Goal: Task Accomplishment & Management: Manage account settings

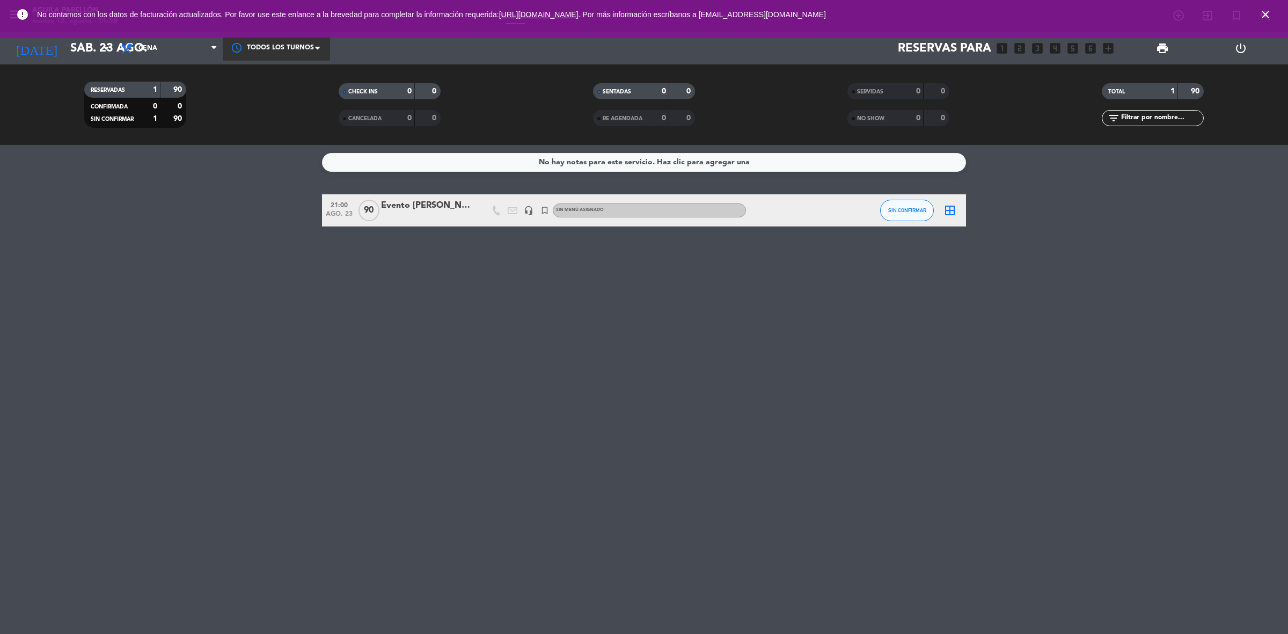
drag, startPoint x: 276, startPoint y: 42, endPoint x: 274, endPoint y: 53, distance: 10.9
click at [276, 43] on div at bounding box center [276, 48] width 107 height 24
click at [158, 54] on span "Cena" at bounding box center [168, 48] width 107 height 24
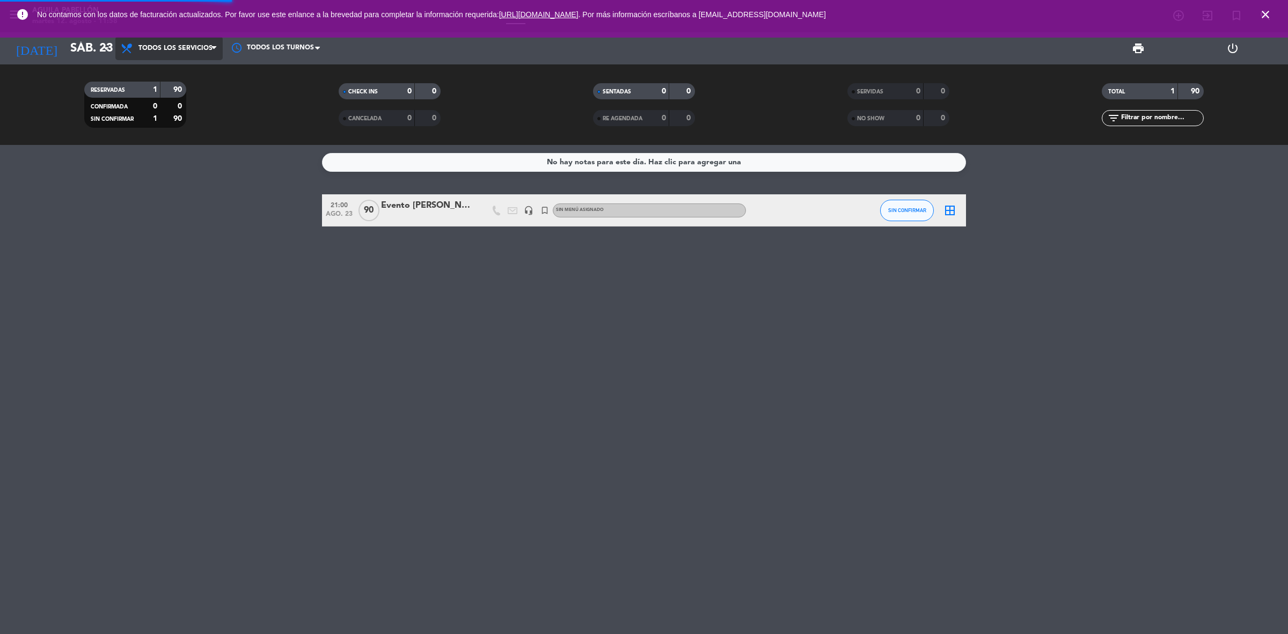
click at [192, 63] on div "Todos los servicios Desayuno Brunch Almuerzo Cena Todos los servicios Todos los…" at bounding box center [168, 48] width 107 height 32
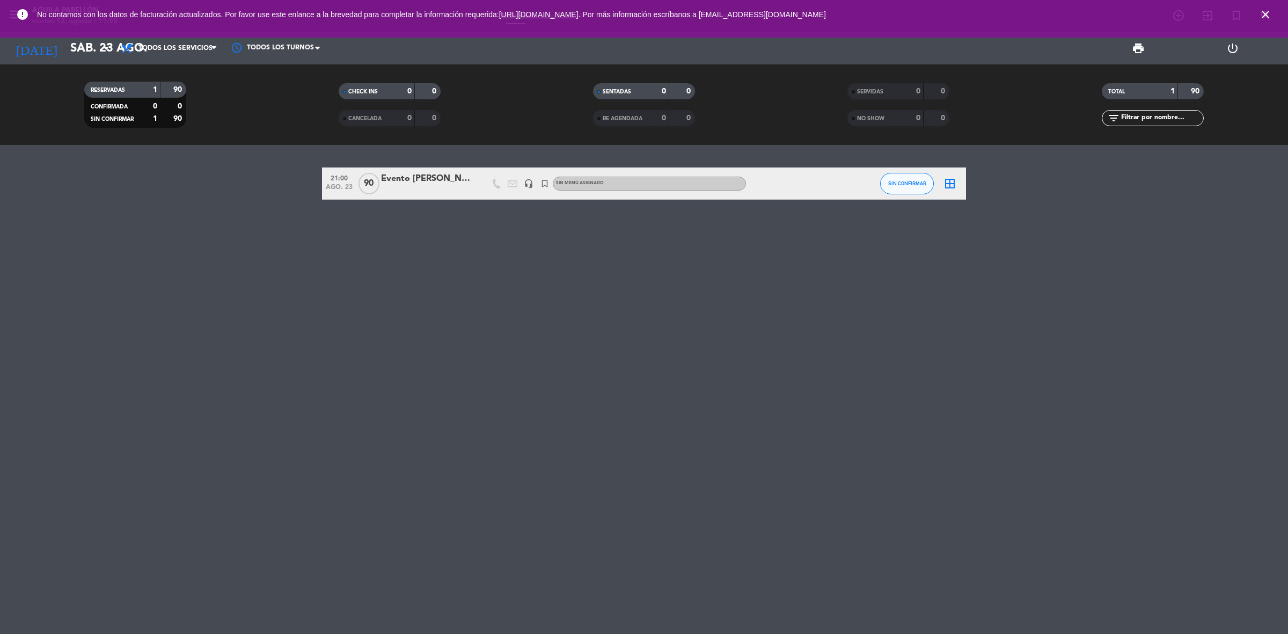
click at [1272, 14] on span "close" at bounding box center [1265, 14] width 29 height 29
click at [1265, 11] on icon "close" at bounding box center [1265, 14] width 13 height 13
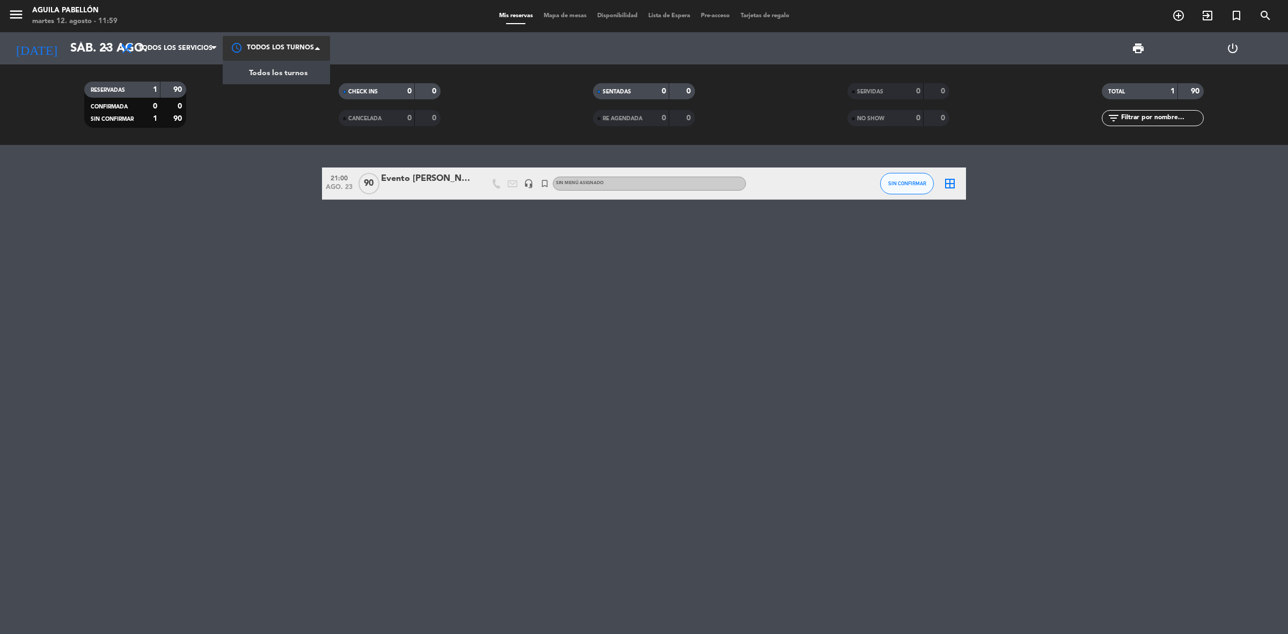
click at [269, 48] on div at bounding box center [276, 48] width 107 height 24
click at [170, 48] on span "Todos los servicios" at bounding box center [175, 49] width 74 height 8
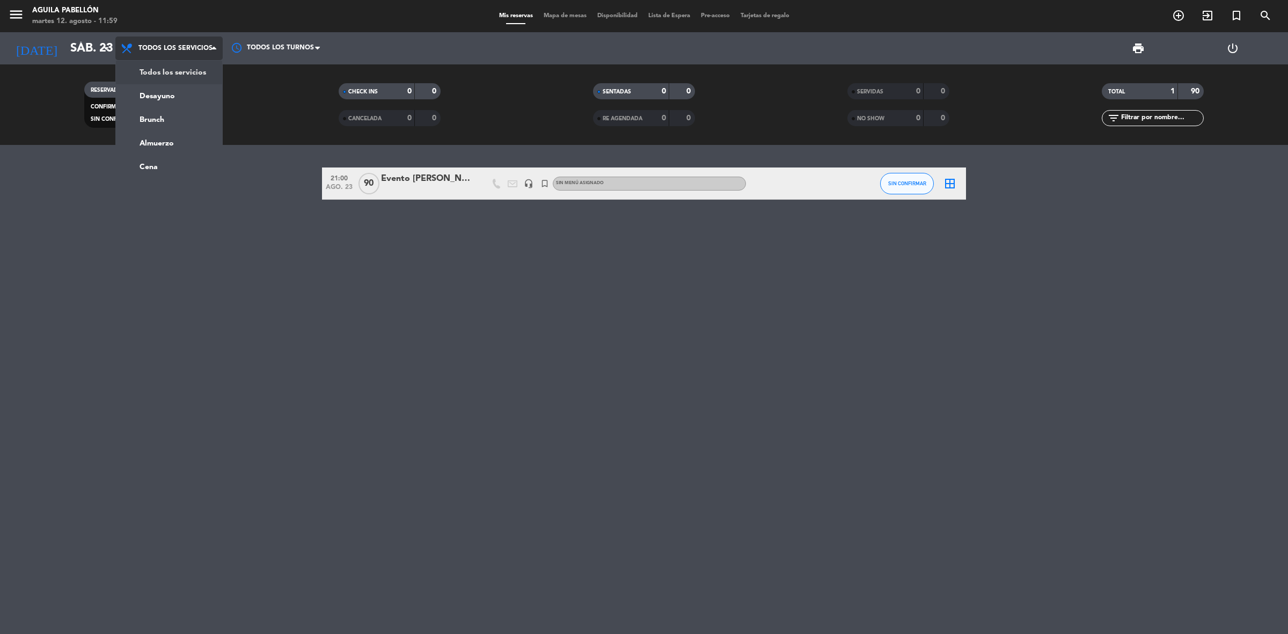
click at [170, 48] on span "Todos los servicios" at bounding box center [175, 49] width 74 height 8
click at [553, 18] on span "Mapa de mesas" at bounding box center [565, 16] width 54 height 6
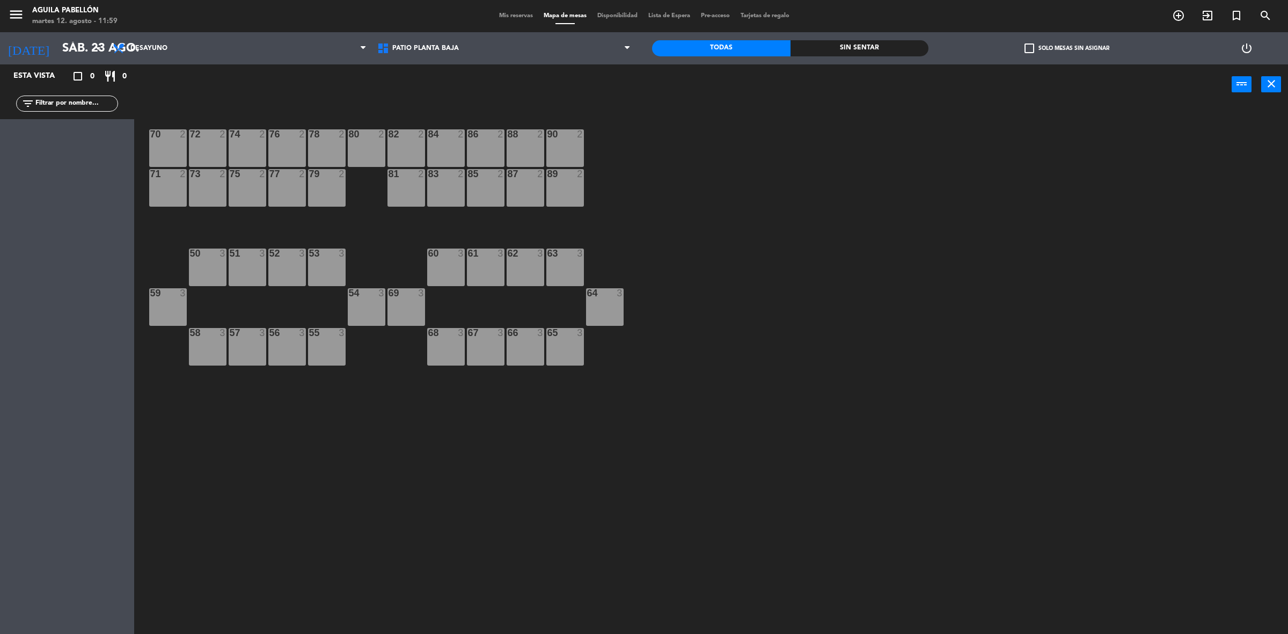
click at [523, 14] on span "Mis reservas" at bounding box center [516, 16] width 45 height 6
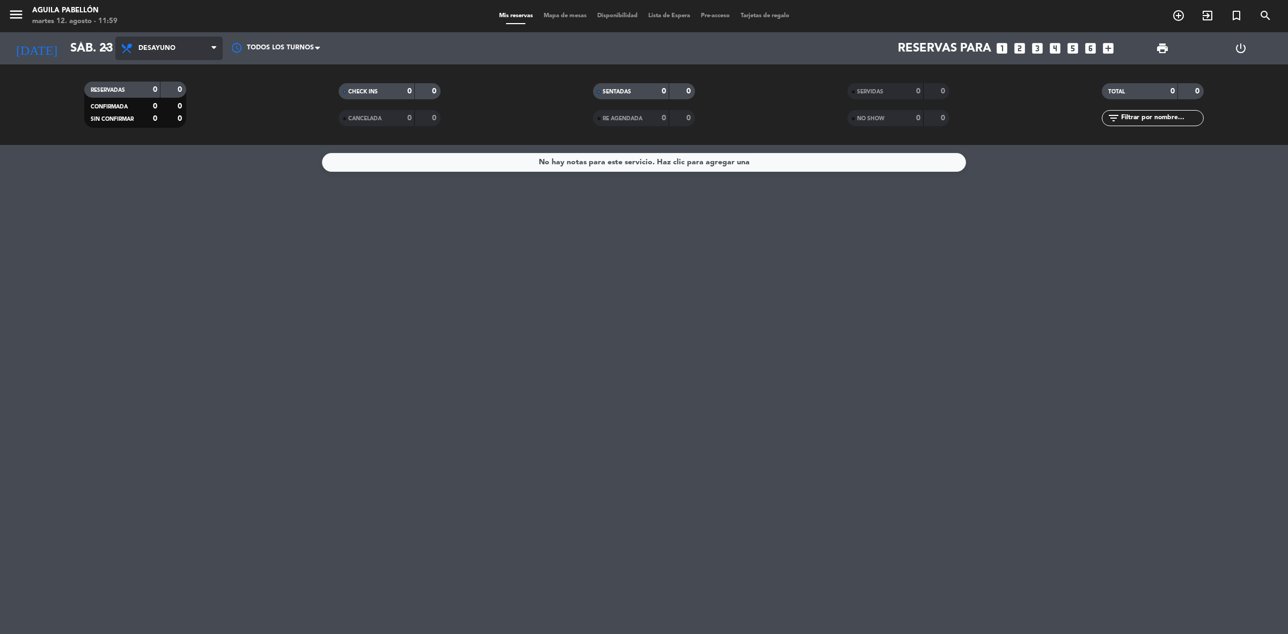
click at [137, 55] on span "Desayuno" at bounding box center [168, 48] width 107 height 24
click at [149, 73] on div "menu Aguila Pabellón [DATE] 12. agosto - 11:59 Mis reservas Mapa de mesas Dispo…" at bounding box center [644, 72] width 1288 height 145
